Goal: Find specific page/section: Find specific page/section

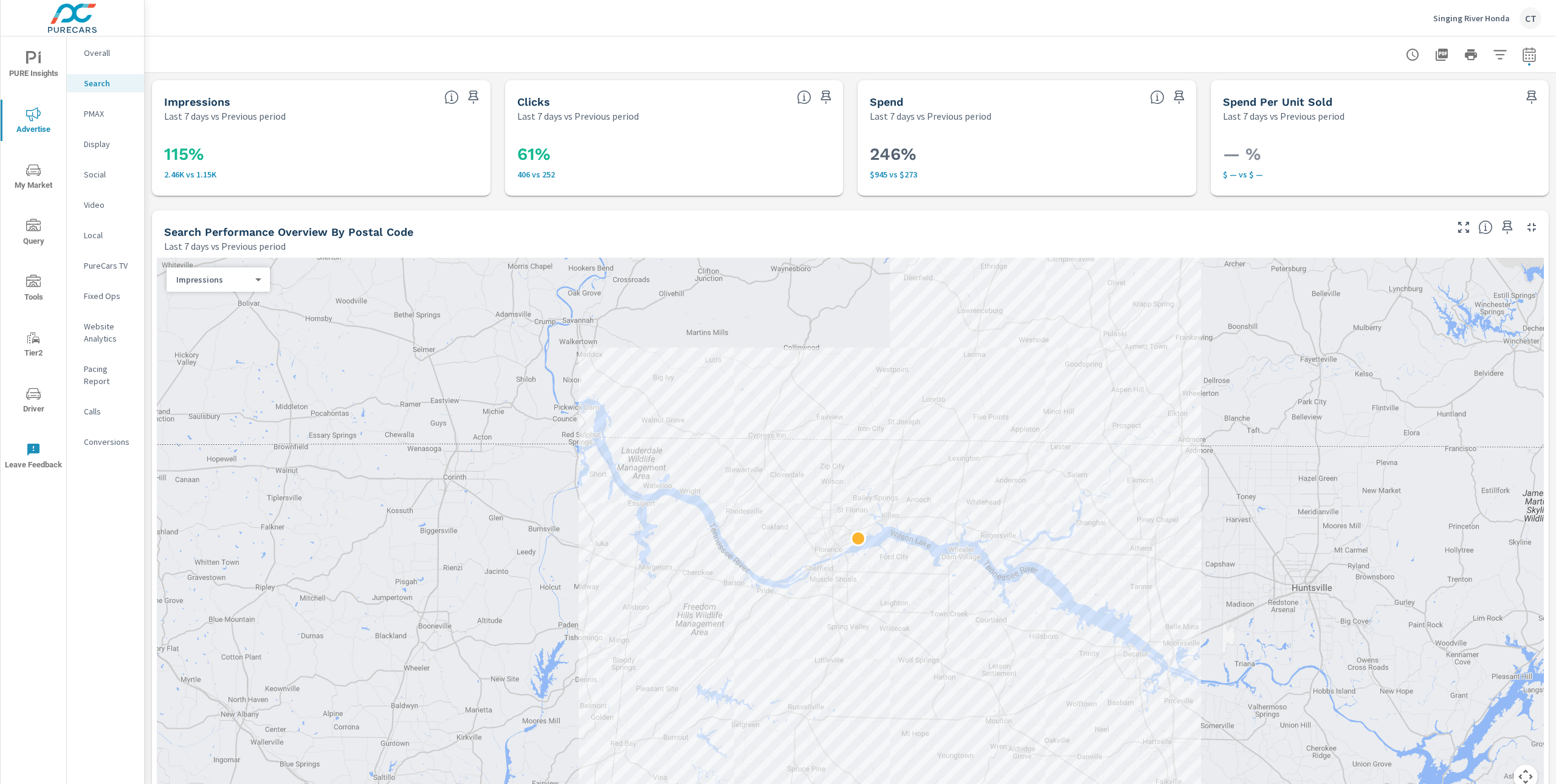
scroll to position [980, 0]
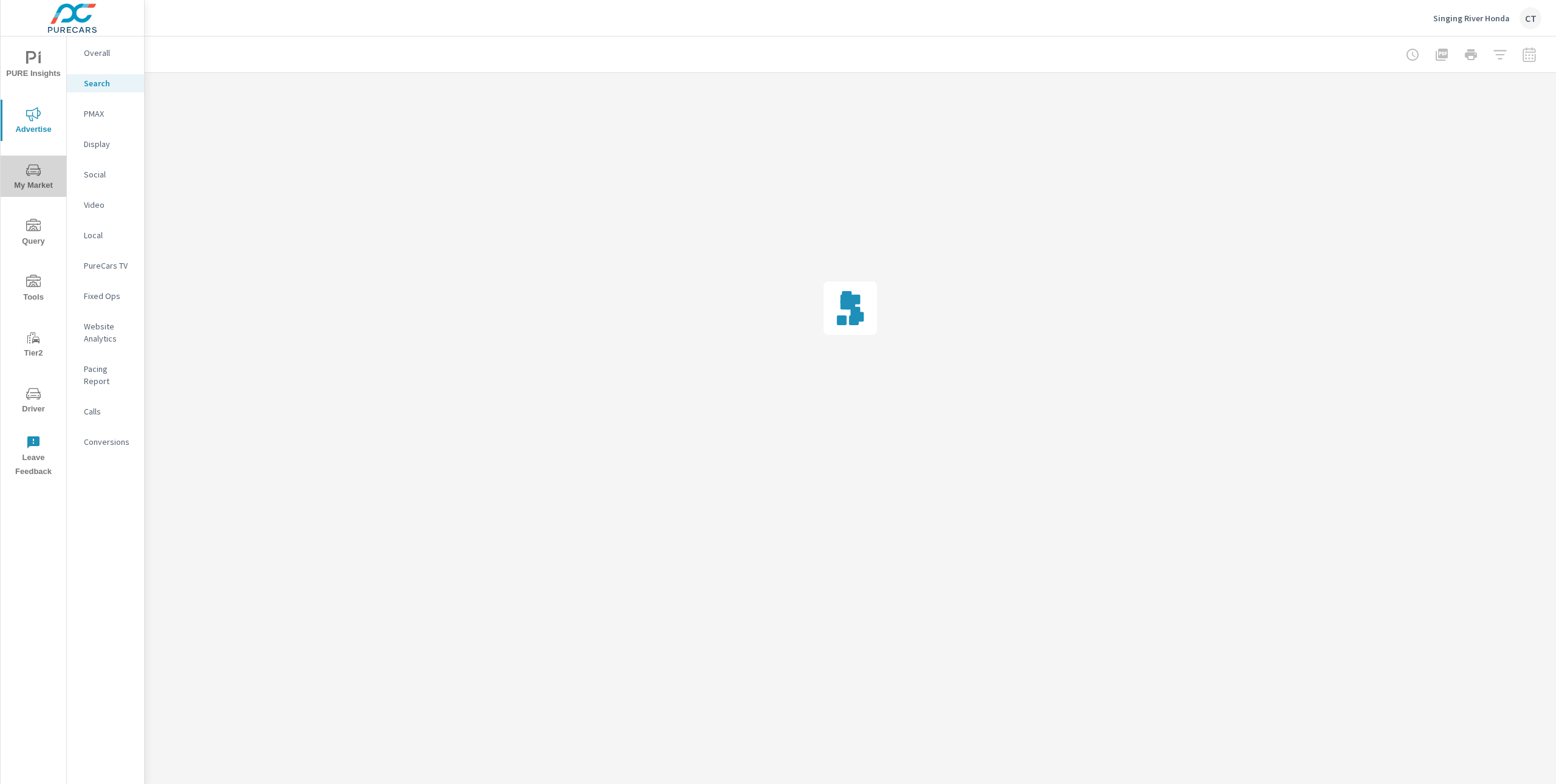
click at [30, 173] on icon "nav menu" at bounding box center [33, 170] width 15 height 12
click at [100, 383] on div "Inventory" at bounding box center [106, 375] width 77 height 18
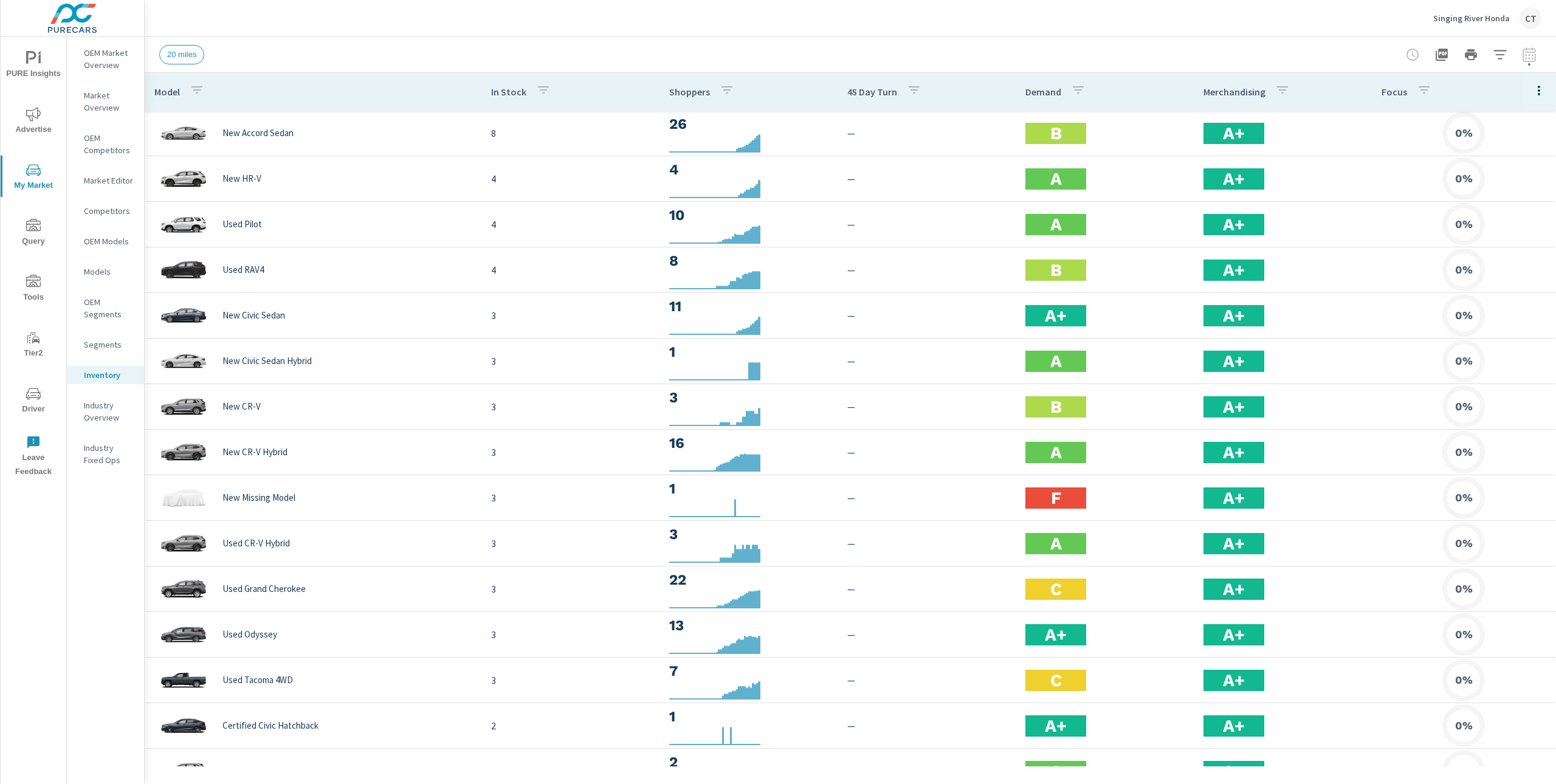
click at [1537, 89] on button "button" at bounding box center [1539, 90] width 24 height 25
click at [1511, 160] on span "Audience" at bounding box center [1499, 162] width 77 height 12
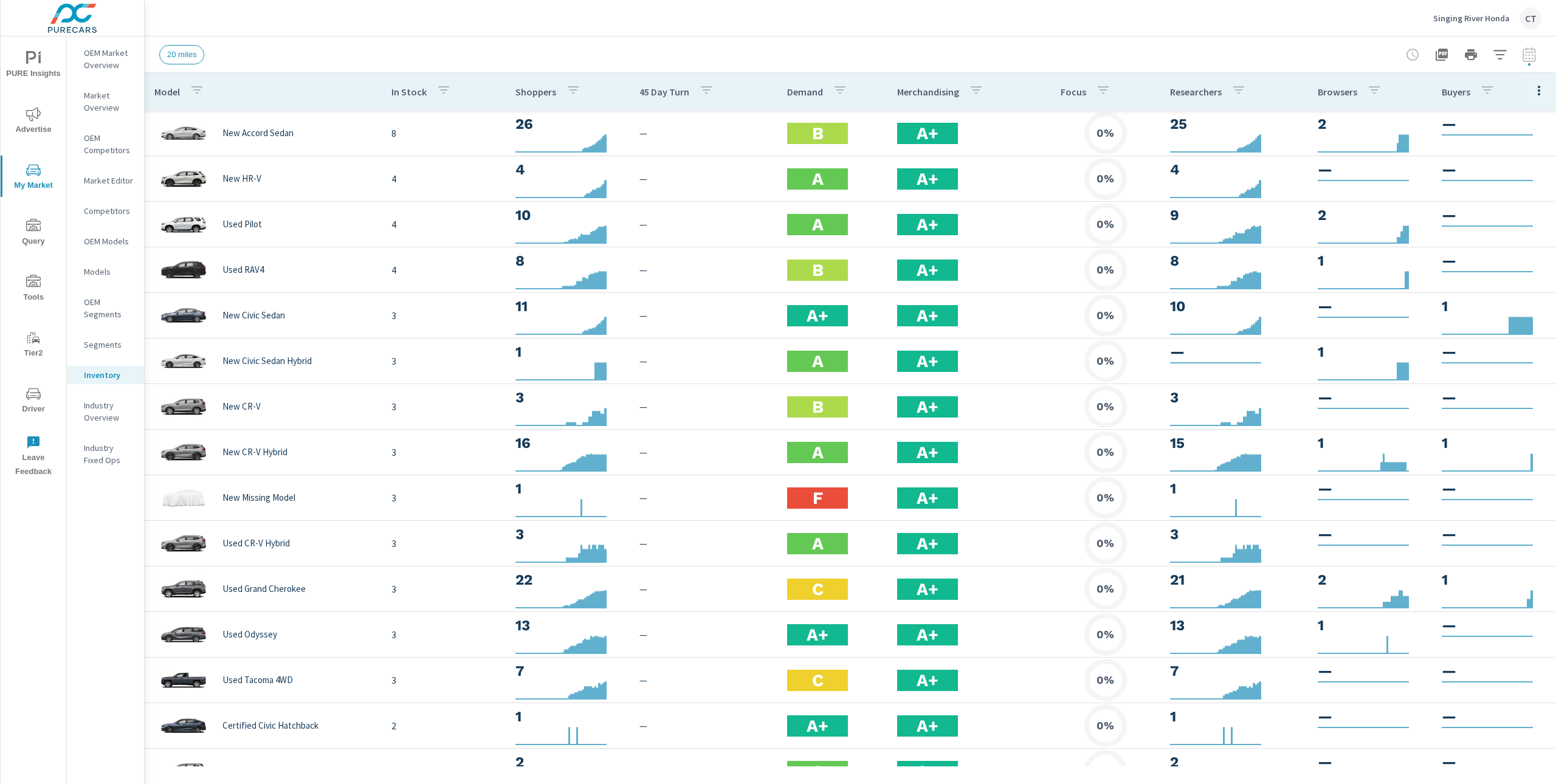
click at [1497, 59] on icon "button" at bounding box center [1500, 55] width 15 height 15
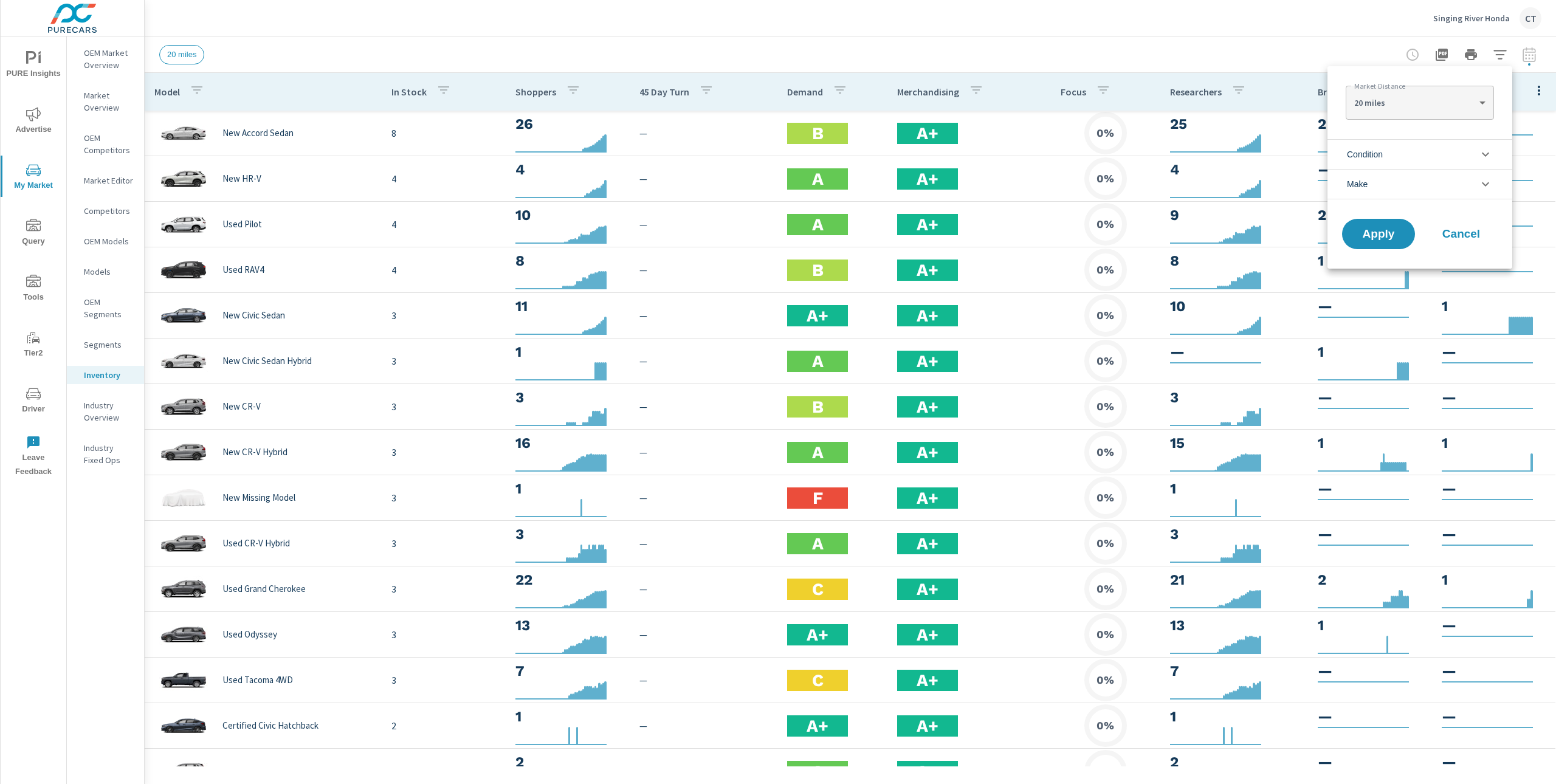
click at [1431, 150] on li "Condition" at bounding box center [1420, 154] width 185 height 30
click at [1374, 191] on div "New" at bounding box center [1418, 183] width 182 height 27
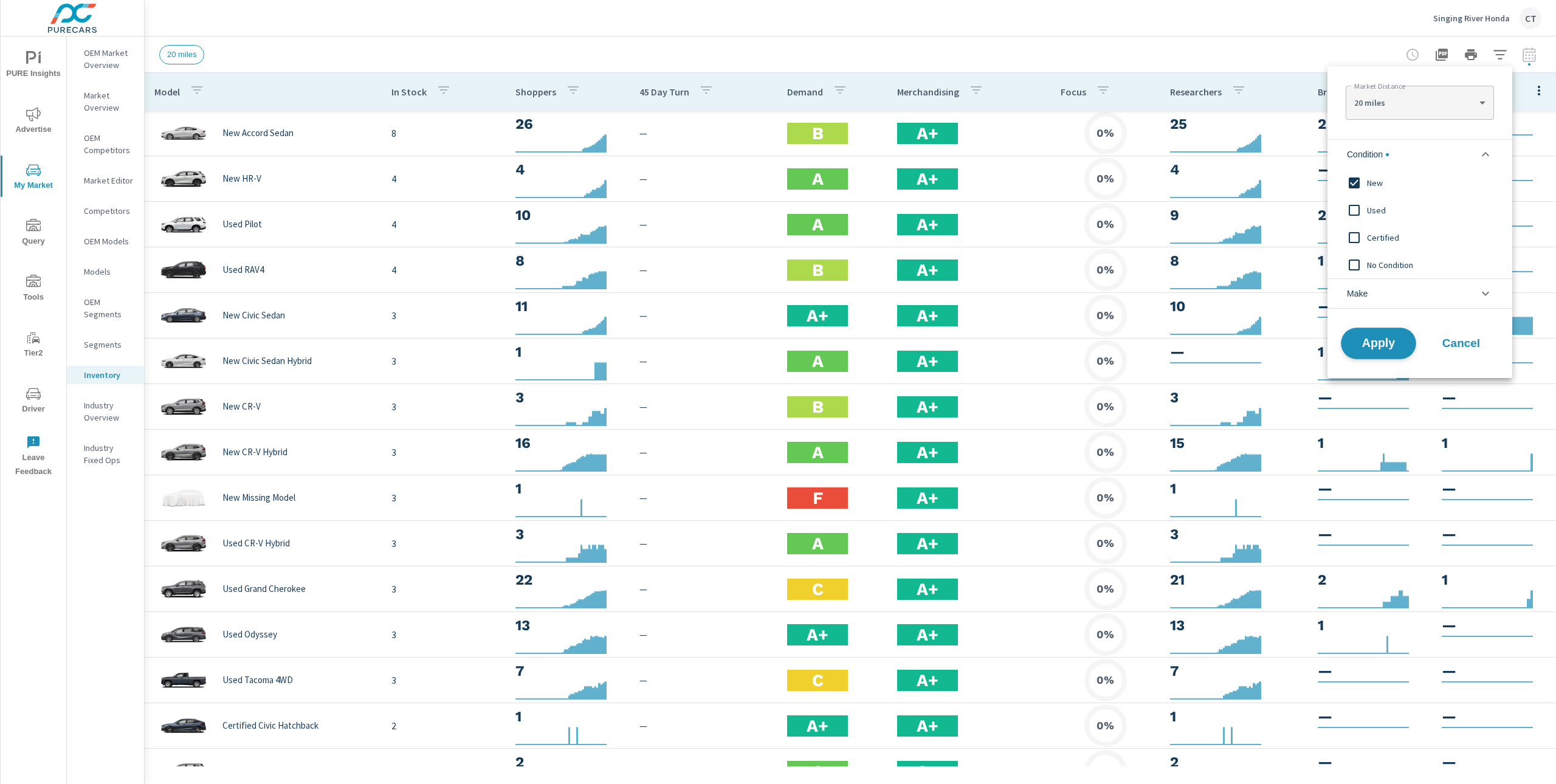
click at [1385, 353] on button "Apply" at bounding box center [1378, 343] width 75 height 32
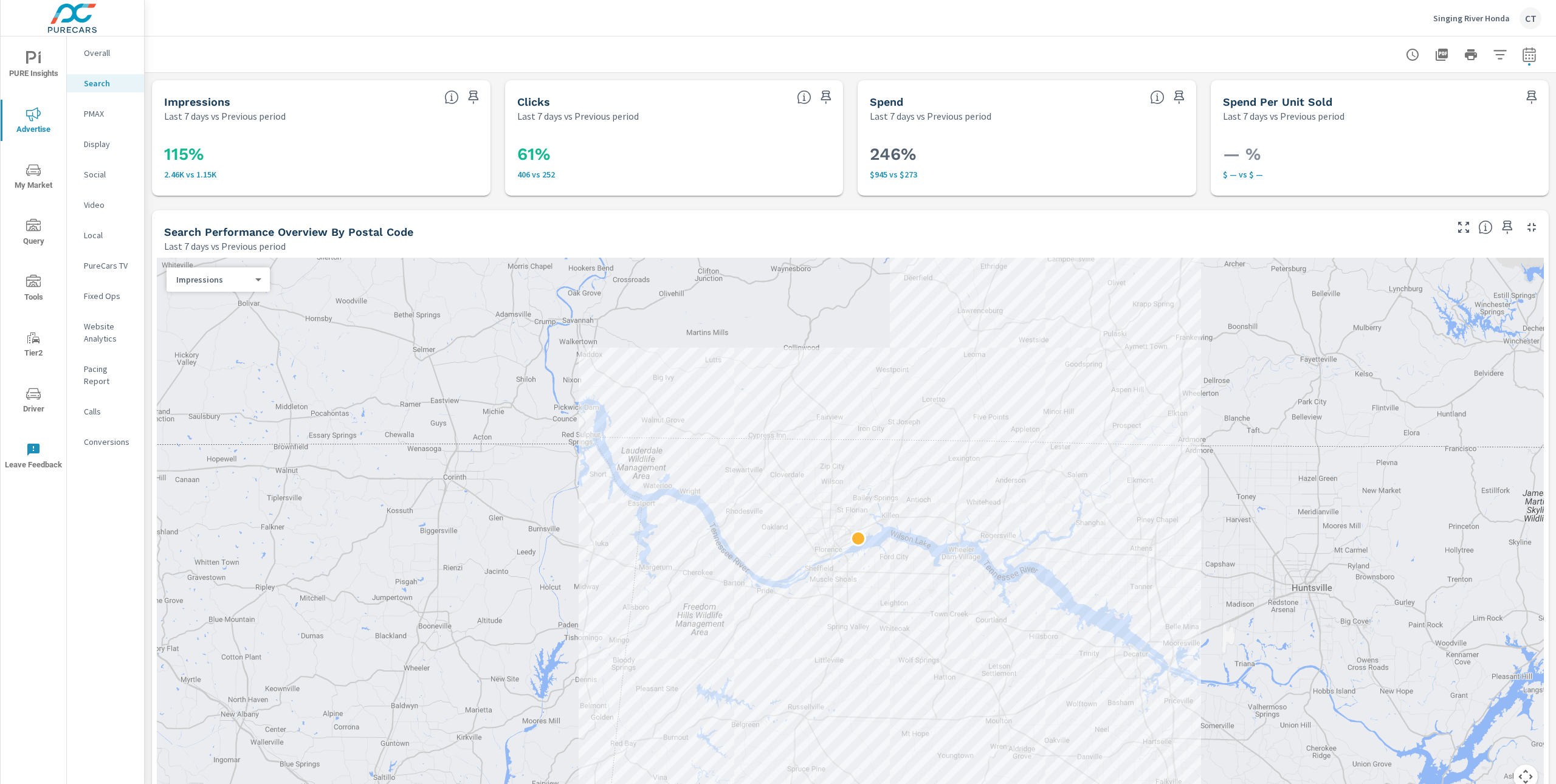
scroll to position [980, 0]
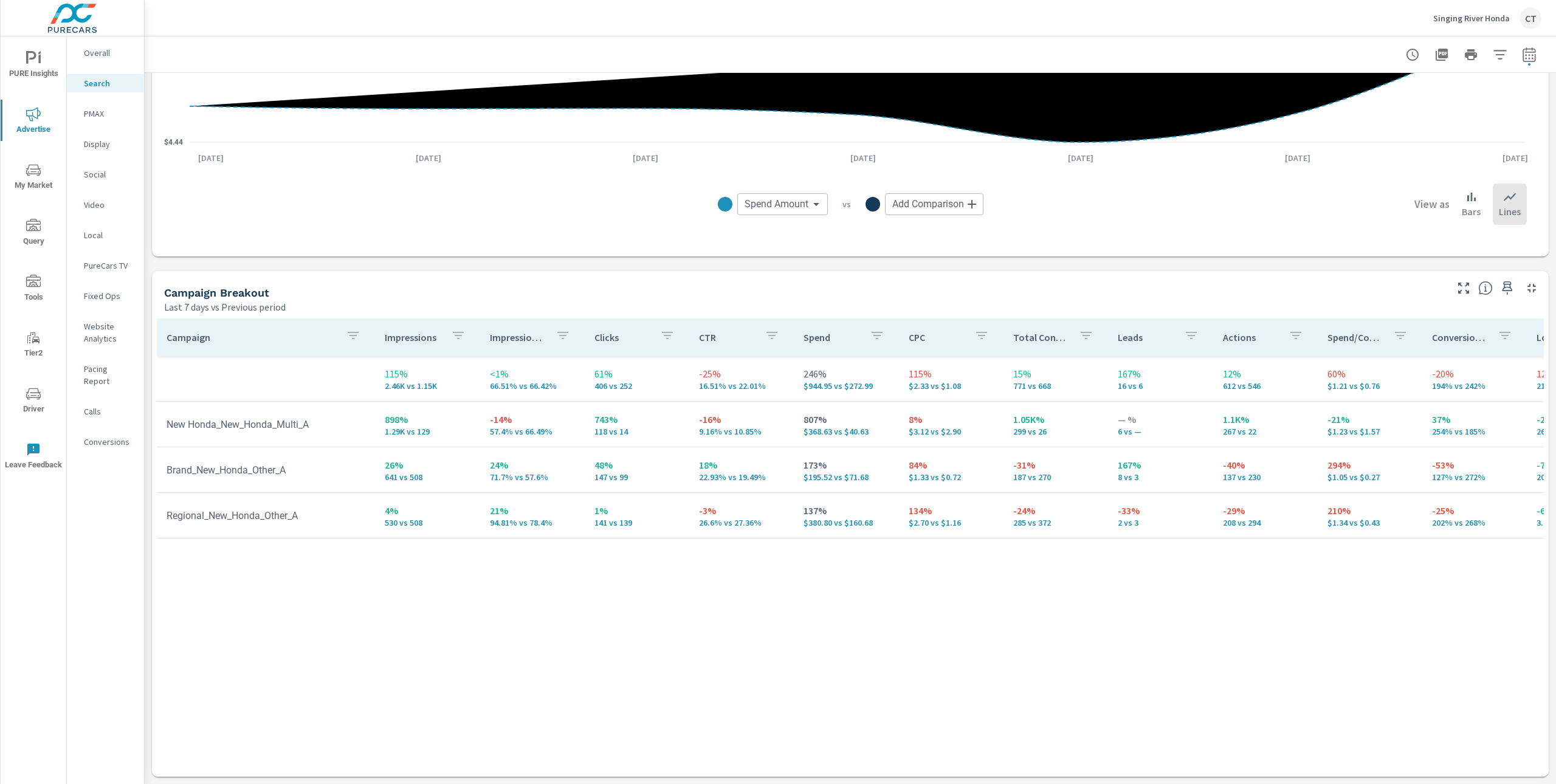
click at [25, 402] on span "Driver" at bounding box center [33, 402] width 59 height 30
